Goal: Task Accomplishment & Management: Manage account settings

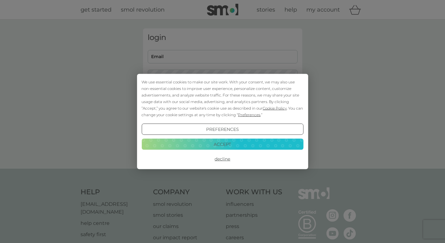
click at [213, 142] on button "Accept" at bounding box center [223, 143] width 162 height 11
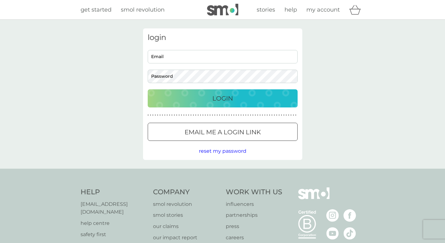
click at [202, 53] on input "Email" at bounding box center [223, 56] width 150 height 13
click at [233, 92] on button "Login" at bounding box center [223, 98] width 150 height 18
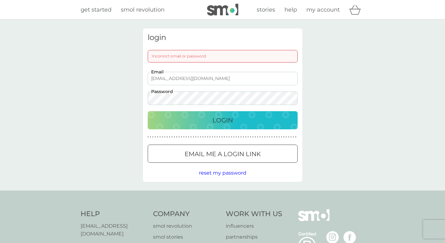
click at [194, 79] on input "[EMAIL_ADDRESS][DOMAIN_NAME]" at bounding box center [223, 78] width 150 height 13
click at [196, 78] on input "[EMAIL_ADDRESS][DOMAIN_NAME]" at bounding box center [223, 78] width 150 height 13
type input "[EMAIL_ADDRESS][DOMAIN_NAME]"
click at [143, 97] on div "login Incorrect email or password [EMAIL_ADDRESS][DOMAIN_NAME] Email Password L…" at bounding box center [222, 104] width 159 height 153
click at [228, 119] on p "Login" at bounding box center [222, 120] width 21 height 10
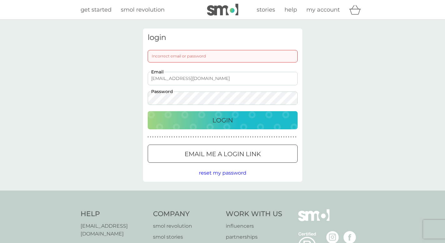
click at [227, 119] on p "Login" at bounding box center [222, 120] width 21 height 10
click at [228, 154] on div at bounding box center [223, 154] width 22 height 7
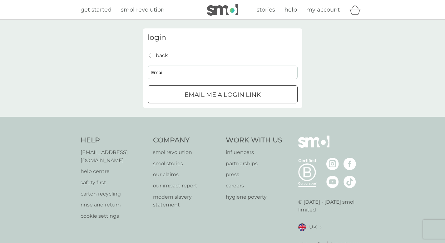
click at [187, 73] on input "Email" at bounding box center [223, 72] width 150 height 13
type input "[EMAIL_ADDRESS][DOMAIN_NAME]"
click at [232, 94] on div "submit" at bounding box center [223, 95] width 22 height 7
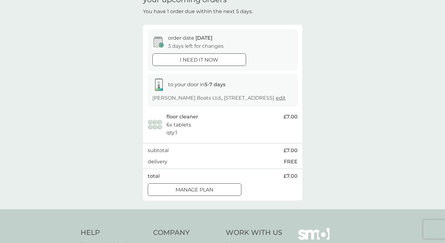
scroll to position [33, 0]
click at [219, 193] on div "Manage plan" at bounding box center [194, 190] width 93 height 8
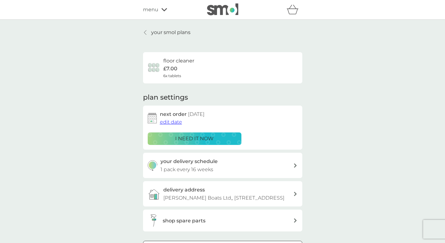
click at [174, 123] on span "edit date" at bounding box center [171, 122] width 22 height 6
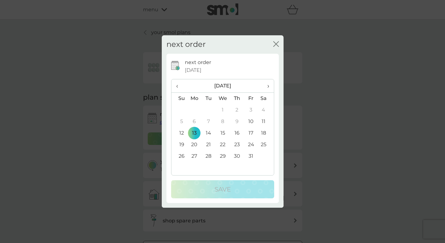
click at [269, 84] on span "›" at bounding box center [266, 85] width 6 height 13
click at [211, 134] on td "16" at bounding box center [209, 133] width 14 height 12
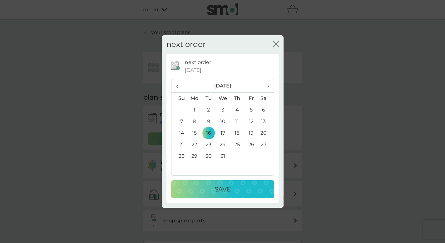
click at [223, 190] on p "Save" at bounding box center [223, 189] width 16 height 10
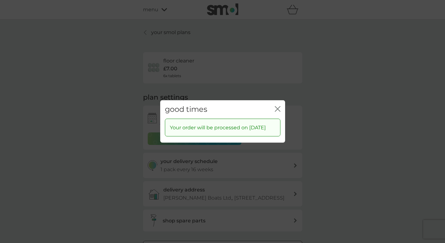
click at [277, 108] on button "close" at bounding box center [278, 109] width 6 height 7
